Goal: Task Accomplishment & Management: Manage account settings

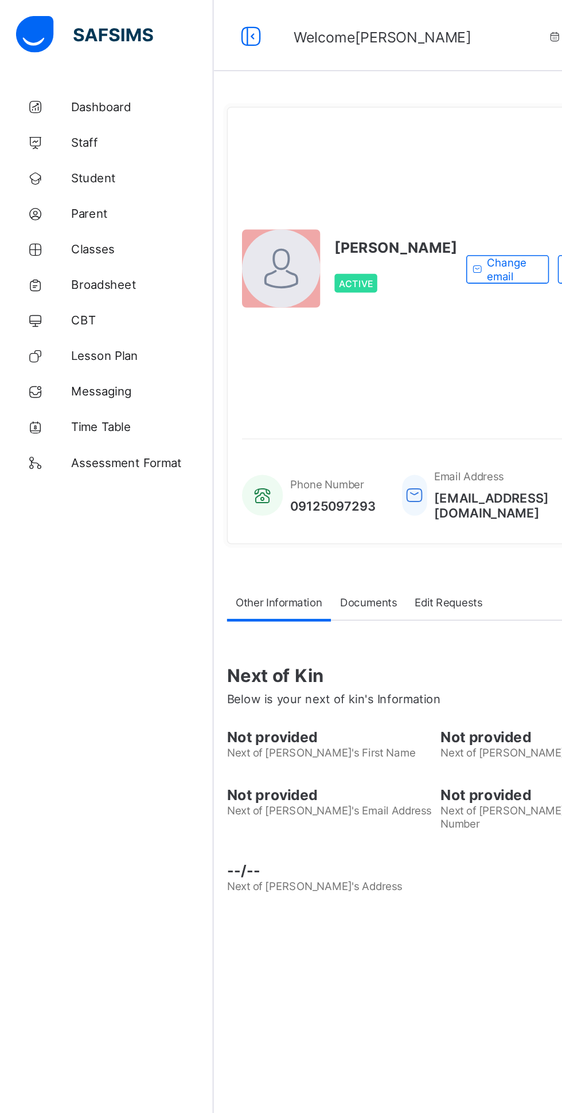
click at [89, 164] on span "Classes" at bounding box center [92, 160] width 92 height 9
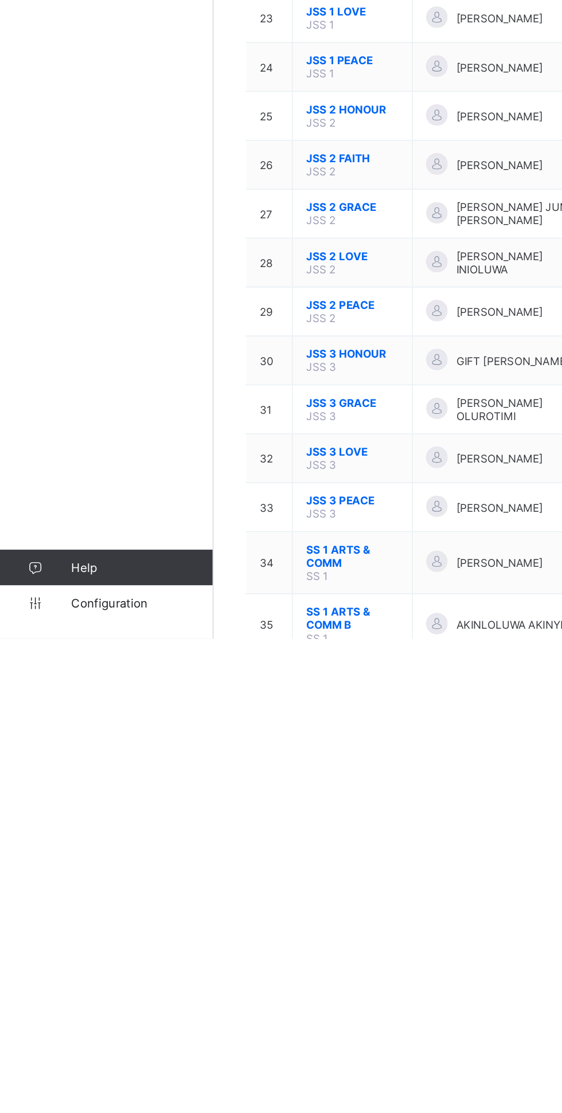
scroll to position [222, 0]
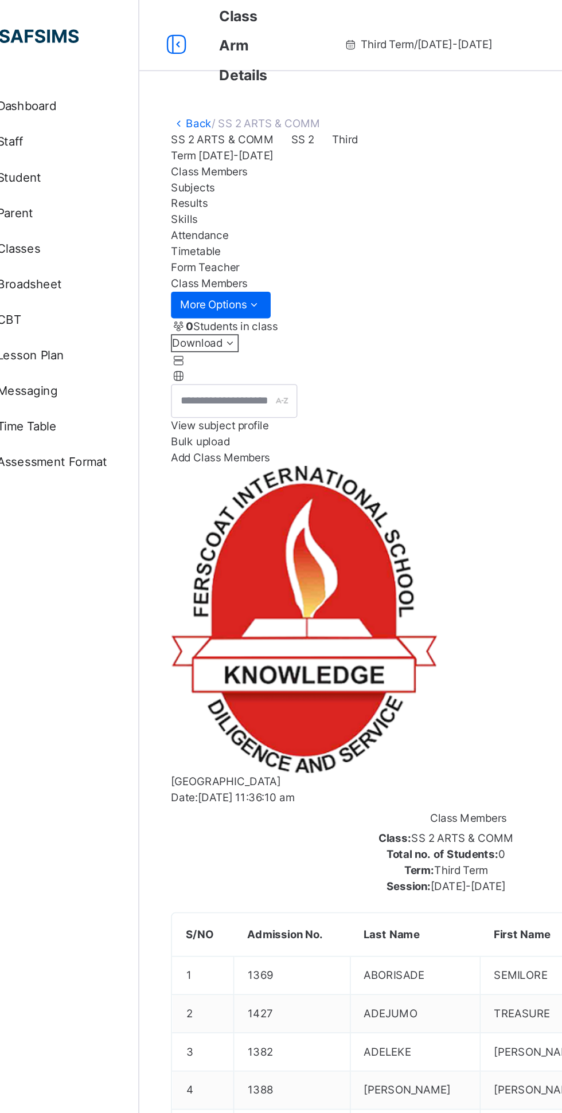
click at [186, 125] on span "Subjects" at bounding box center [172, 120] width 28 height 9
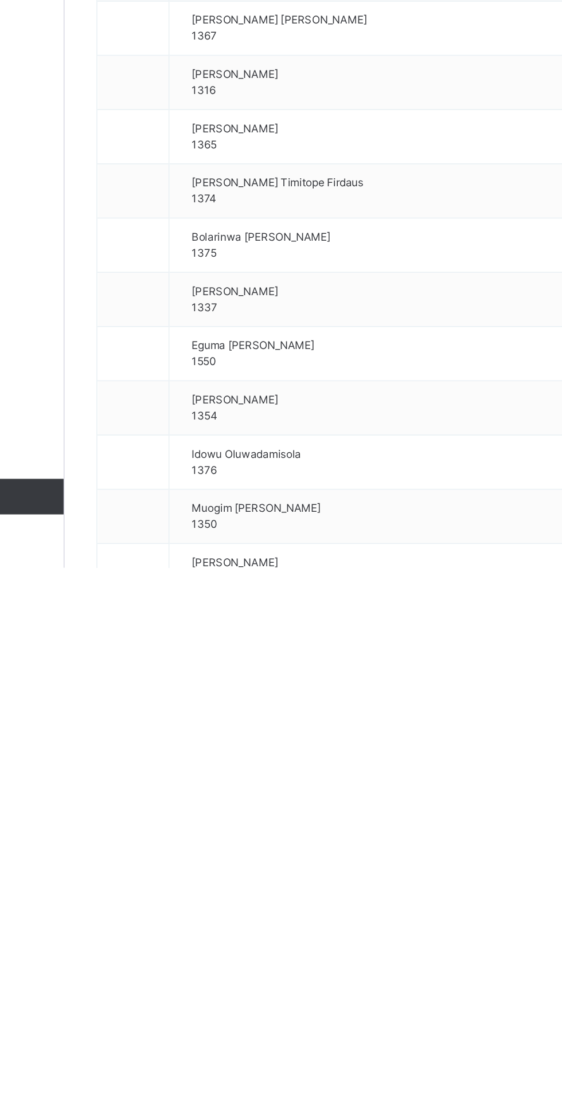
scroll to position [823, 0]
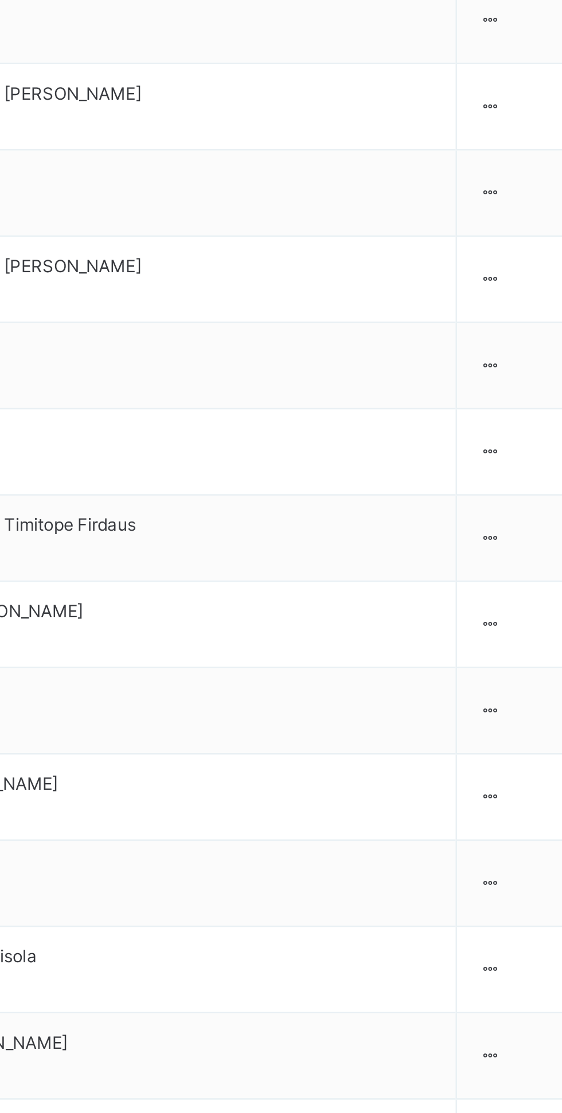
scroll to position [0, 0]
type input "***"
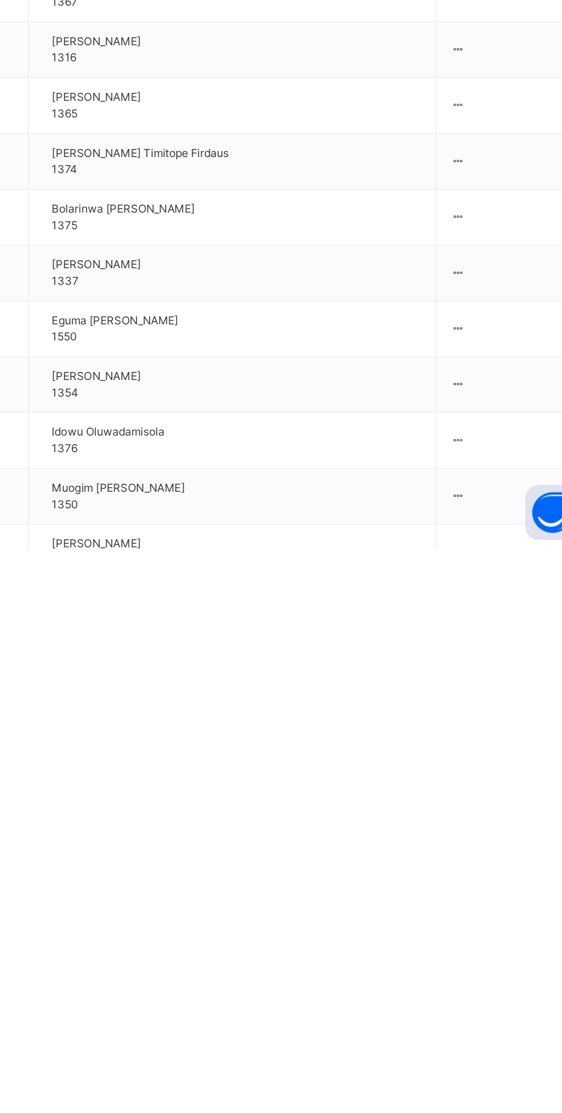
scroll to position [735, 0]
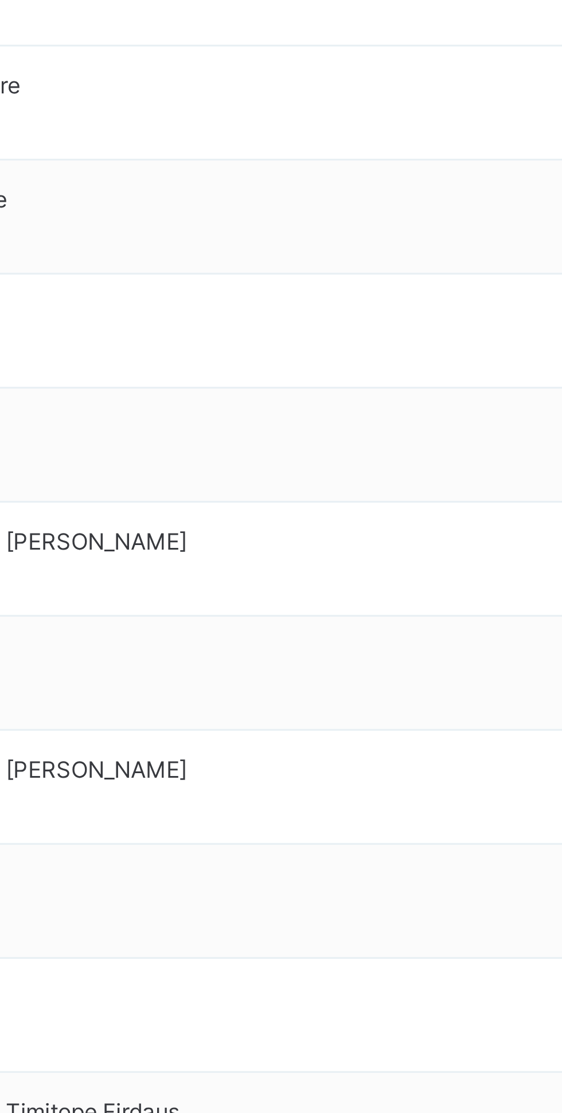
scroll to position [0, 0]
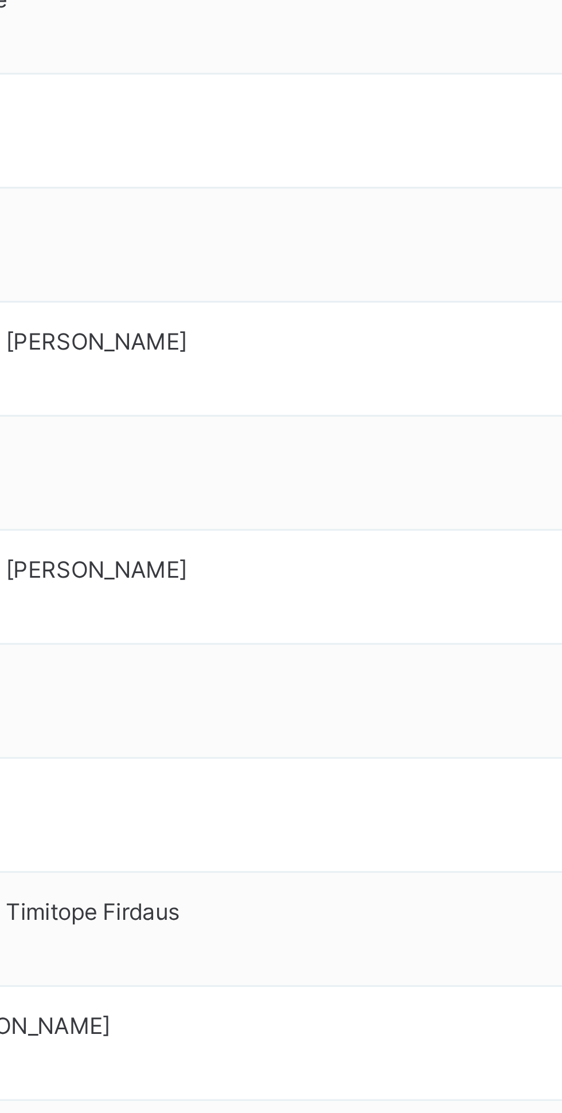
type input "****"
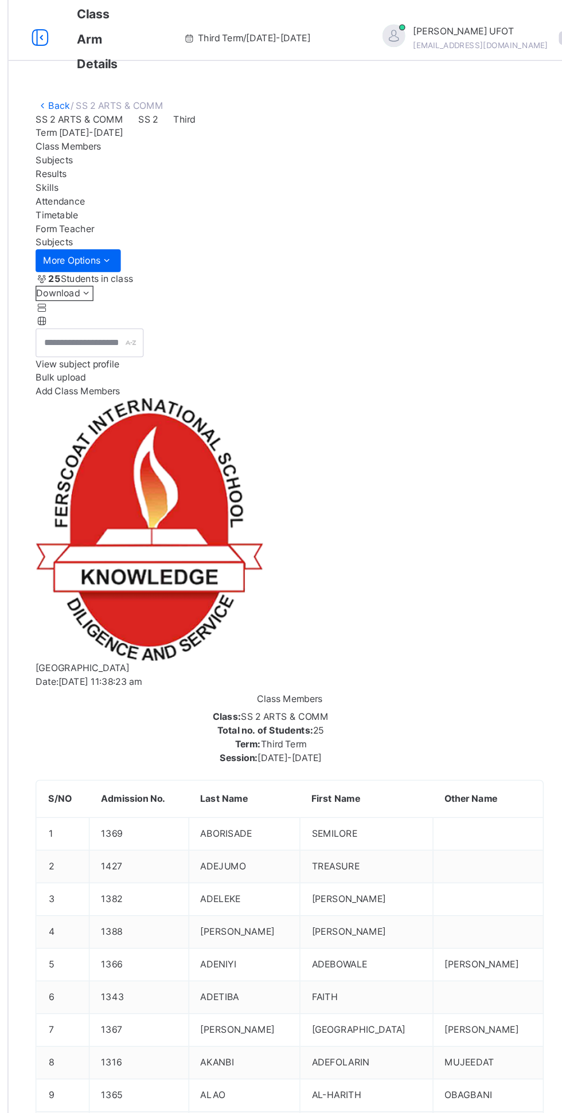
click at [176, 84] on div "Back / SS 2 ARTS & COMM" at bounding box center [349, 79] width 383 height 10
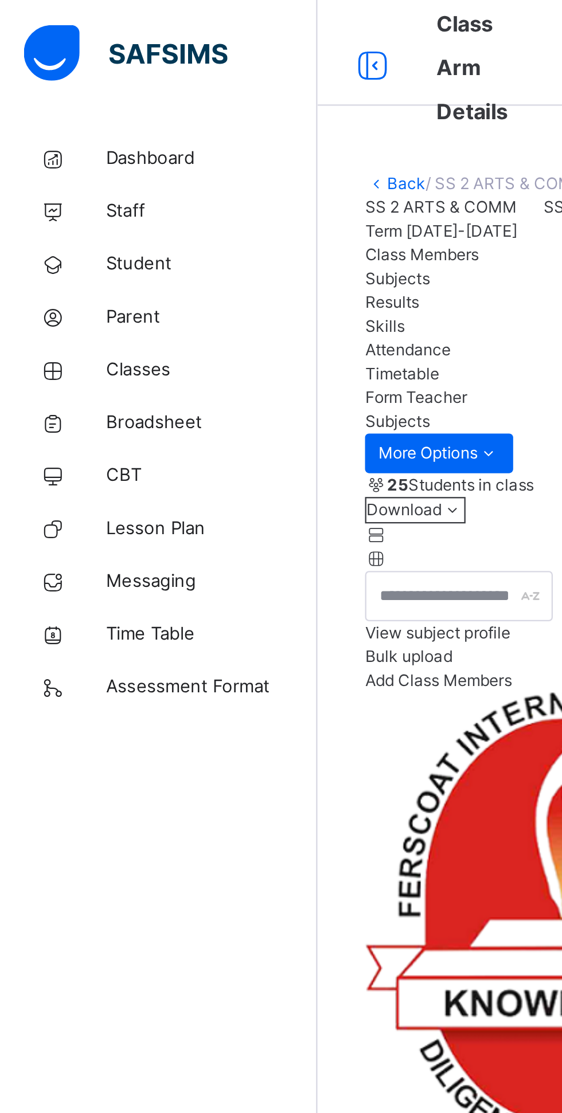
click at [174, 81] on link "Back" at bounding box center [176, 79] width 17 height 9
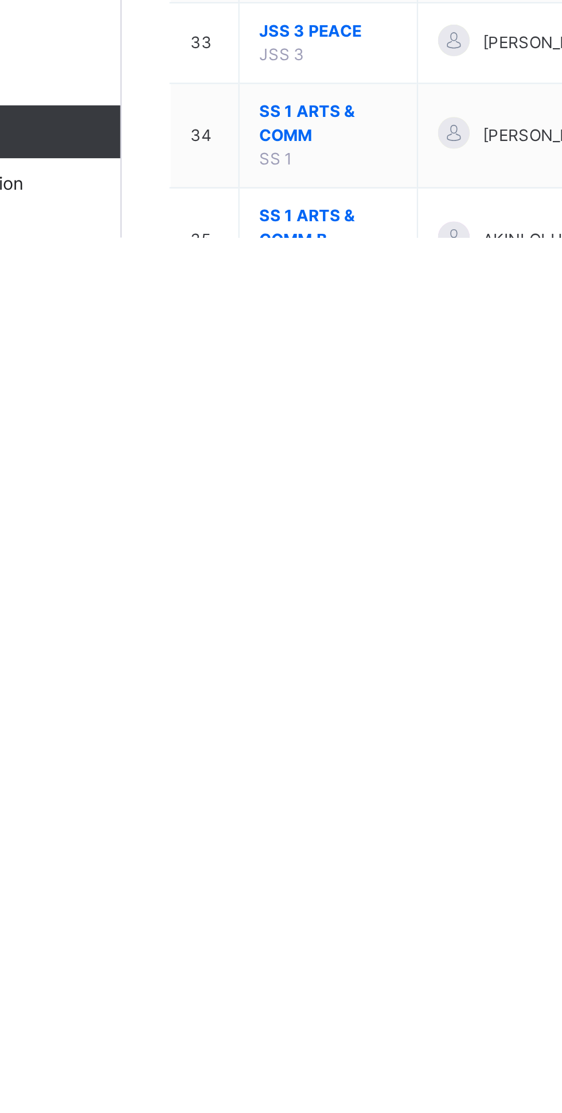
scroll to position [307, 0]
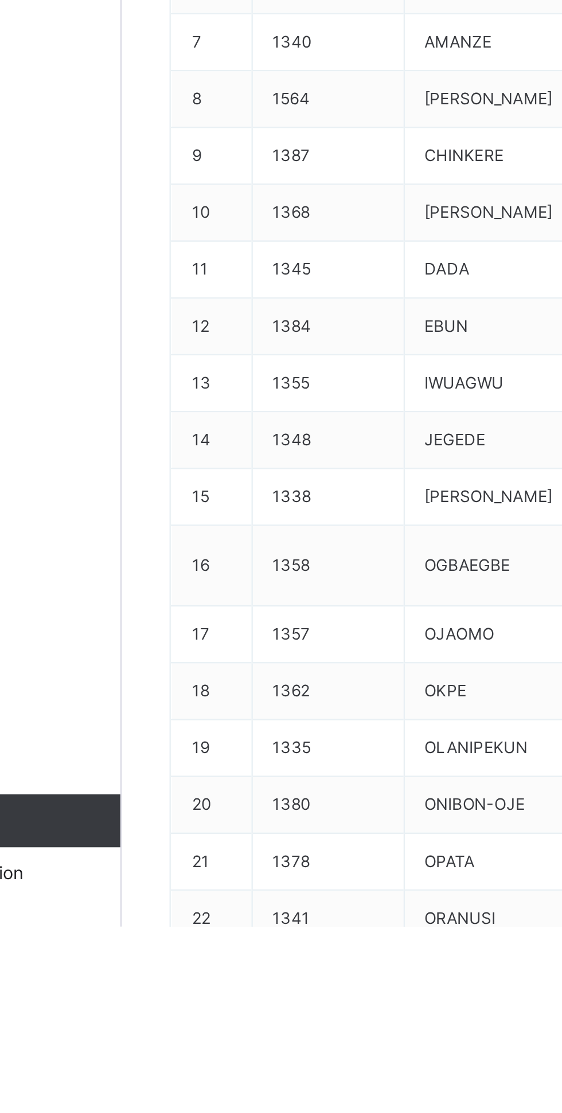
scroll to position [16, 0]
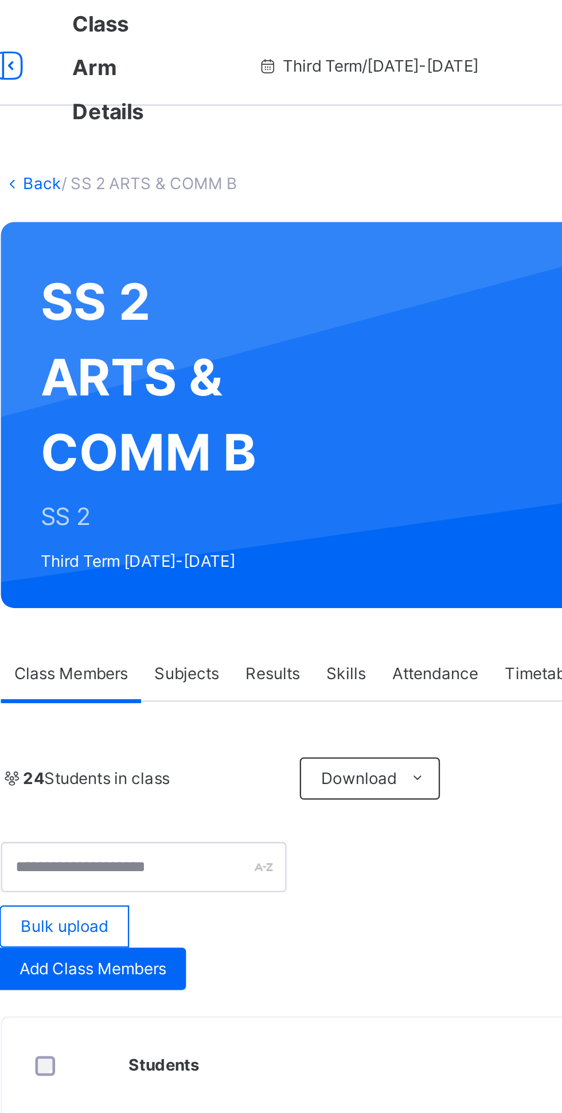
click at [242, 293] on span "Subjects" at bounding box center [239, 292] width 28 height 10
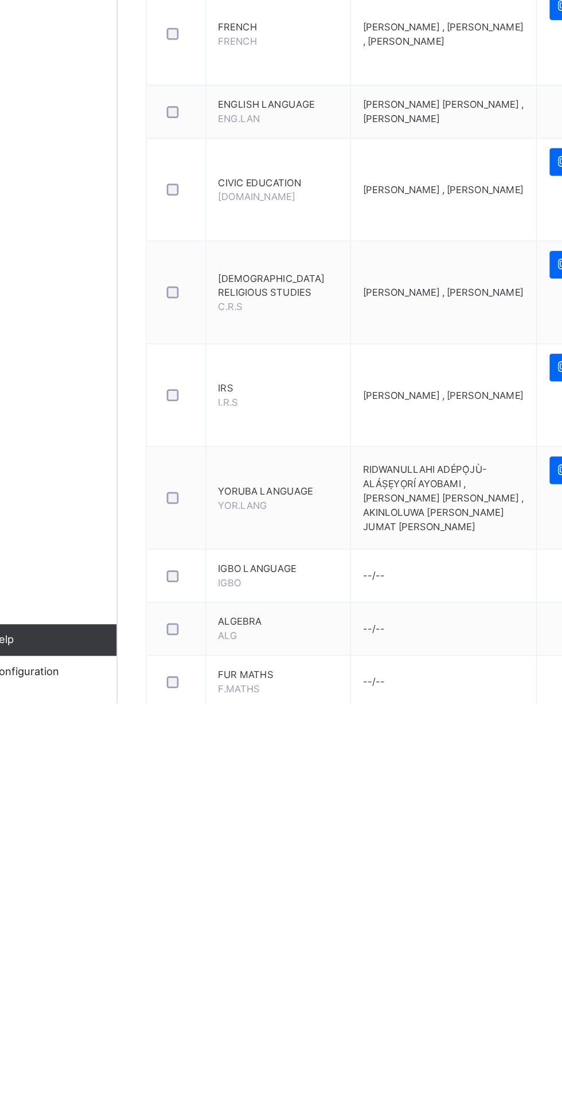
scroll to position [350, 0]
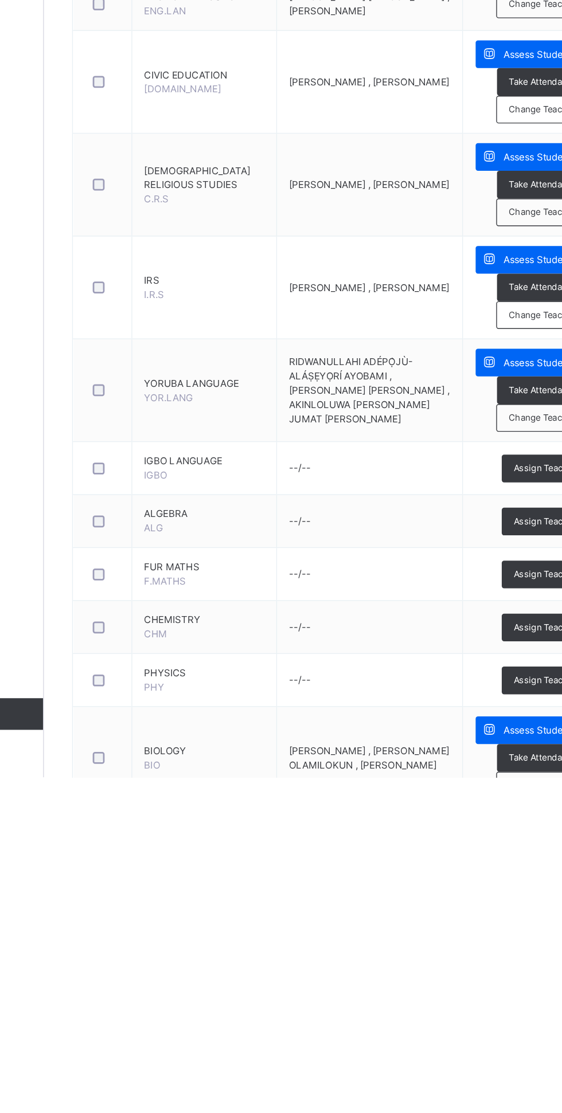
click at [495, 857] on span "Change Teacher" at bounding box center [499, 853] width 48 height 10
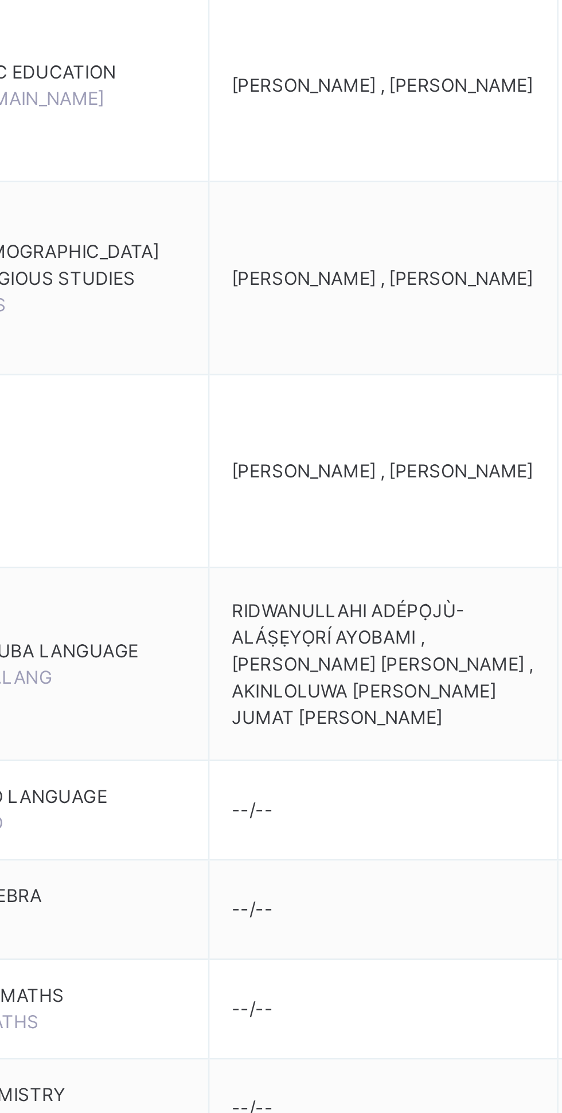
scroll to position [0, 0]
type input "****"
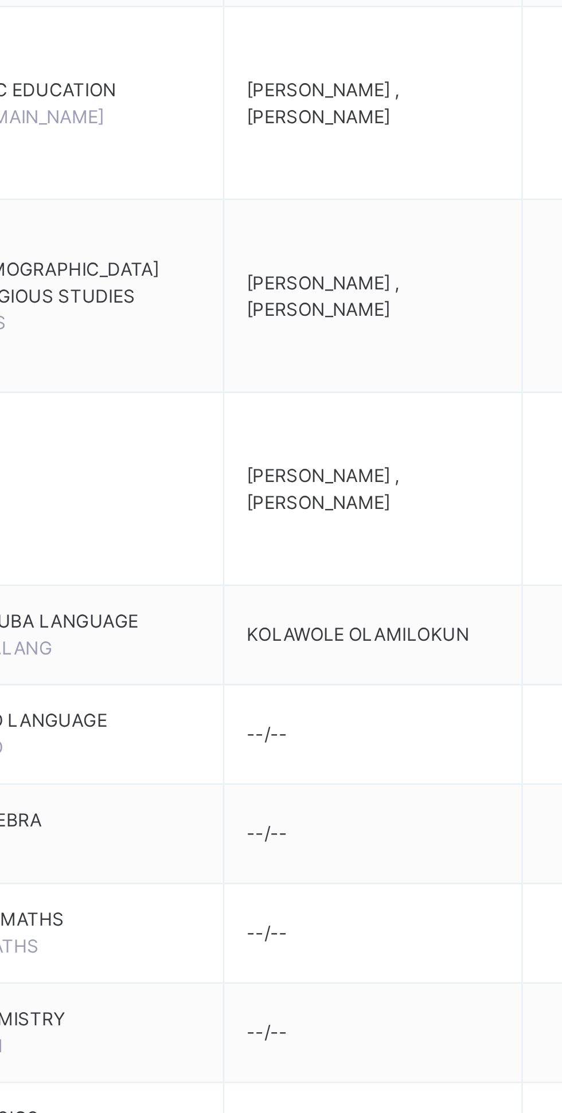
scroll to position [343, 0]
